Goal: Task Accomplishment & Management: Complete application form

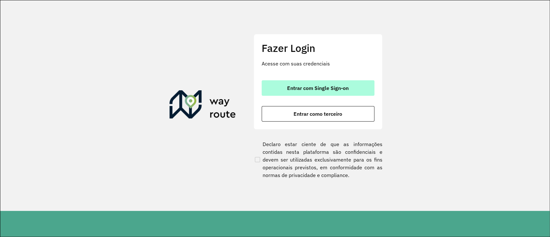
click at [281, 83] on button "Entrar com Single Sign-on" at bounding box center [317, 87] width 113 height 15
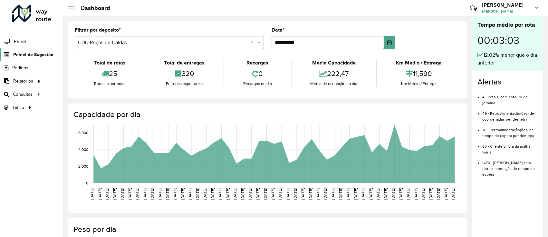
click at [32, 57] on span "Painel de Sugestão" at bounding box center [33, 54] width 40 height 7
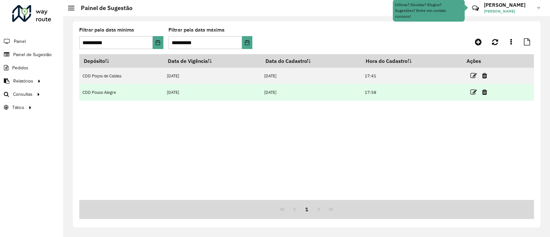
click at [474, 88] on link at bounding box center [473, 92] width 6 height 9
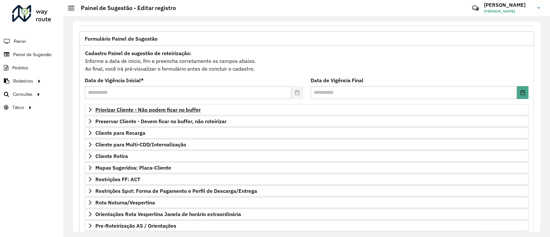
scroll to position [83, 0]
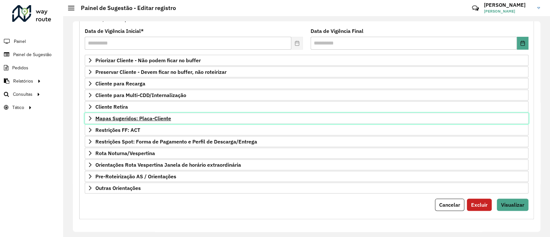
click at [157, 116] on span "Mapas Sugeridos: Placa-Cliente" at bounding box center [133, 118] width 76 height 5
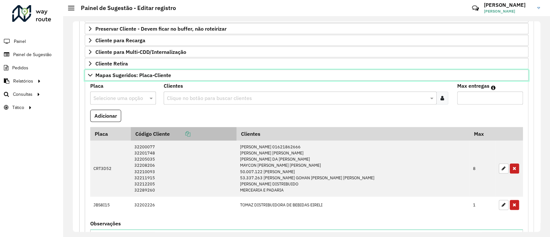
scroll to position [169, 0]
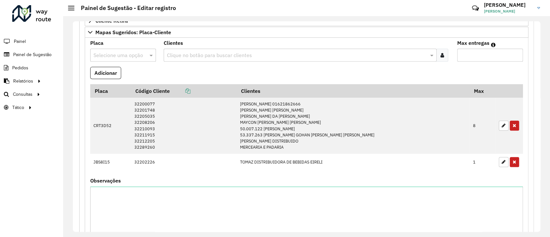
click at [114, 54] on input "text" at bounding box center [116, 56] width 46 height 8
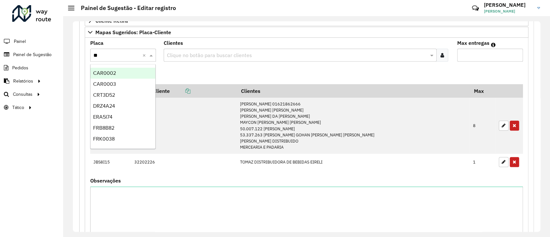
type input "***"
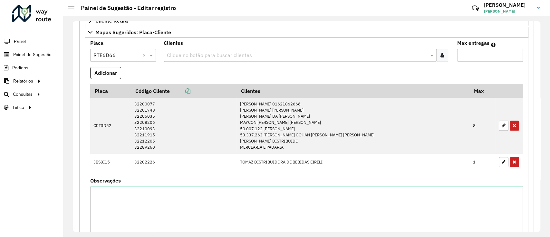
click at [441, 54] on icon at bounding box center [442, 54] width 4 height 5
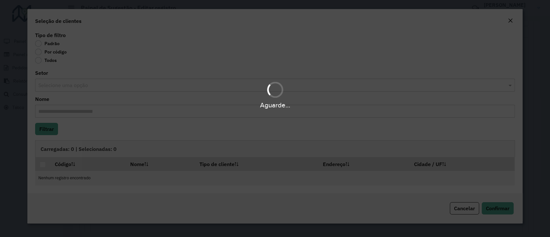
click at [38, 53] on div "Aguarde..." at bounding box center [275, 118] width 550 height 237
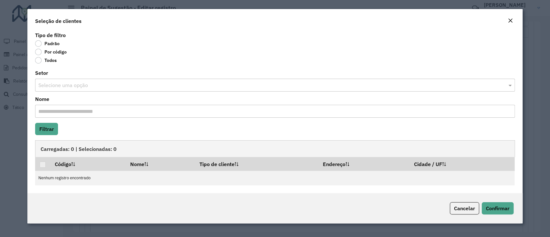
click at [39, 52] on label "Por código" at bounding box center [51, 52] width 32 height 6
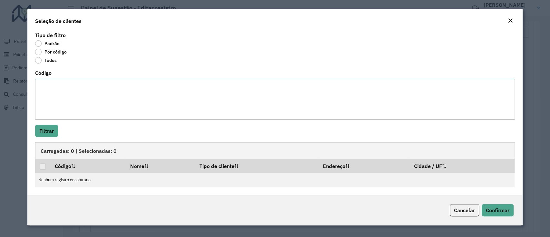
click at [82, 102] on textarea "Código" at bounding box center [274, 99] width 479 height 41
paste textarea "***** ***** **** ***** **** **** ***** ***** ***** ***** ***** ***** **** *****…"
type textarea "***** ***** **** ***** **** **** ***** ***** ***** ***** ***** ***** **** *****…"
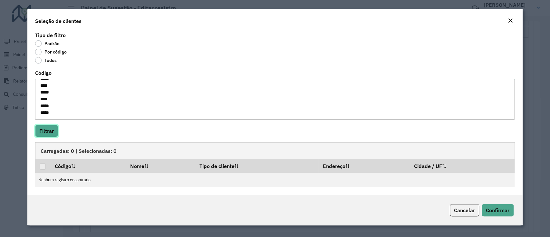
click at [46, 132] on button "Filtrar" at bounding box center [46, 131] width 23 height 12
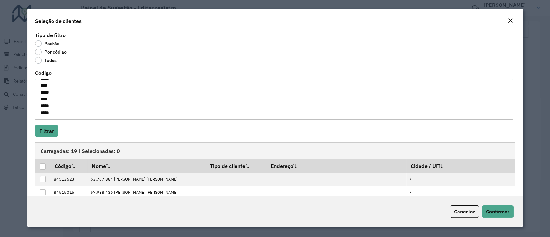
click at [42, 167] on div at bounding box center [43, 166] width 6 height 6
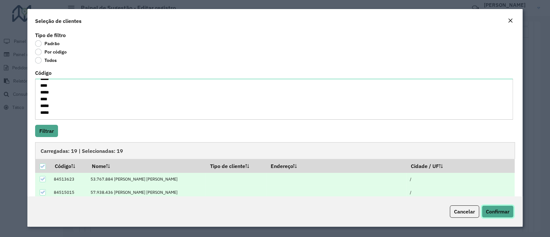
click at [507, 214] on span "Confirmar" at bounding box center [498, 211] width 24 height 6
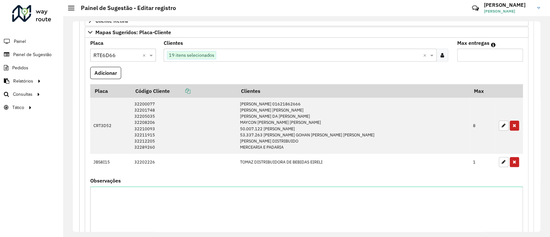
click at [487, 51] on input "Max entregas" at bounding box center [490, 55] width 66 height 13
type input "**"
click at [112, 84] on th "Placa" at bounding box center [110, 91] width 41 height 14
click at [114, 71] on button "Adicionar" at bounding box center [105, 73] width 31 height 12
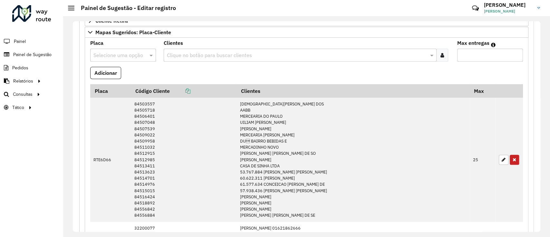
click at [44, 181] on div "Roteirizador AmbevTech Painel Painel de Sugestão Pedidos Relatórios Clientes Cl…" at bounding box center [31, 118] width 63 height 237
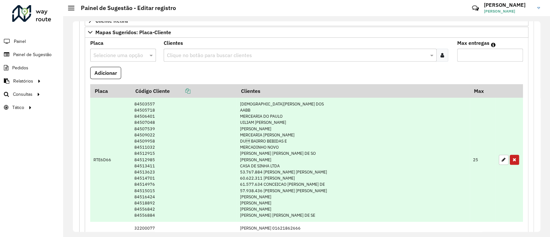
scroll to position [419, 0]
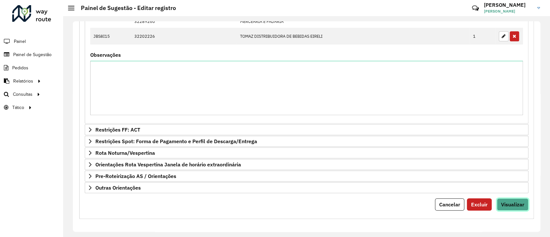
click at [514, 198] on button "Visualizar" at bounding box center [513, 204] width 32 height 12
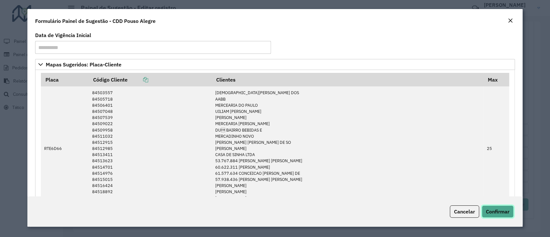
click at [501, 212] on span "Confirmar" at bounding box center [498, 211] width 24 height 6
